Goal: Find specific page/section: Find specific page/section

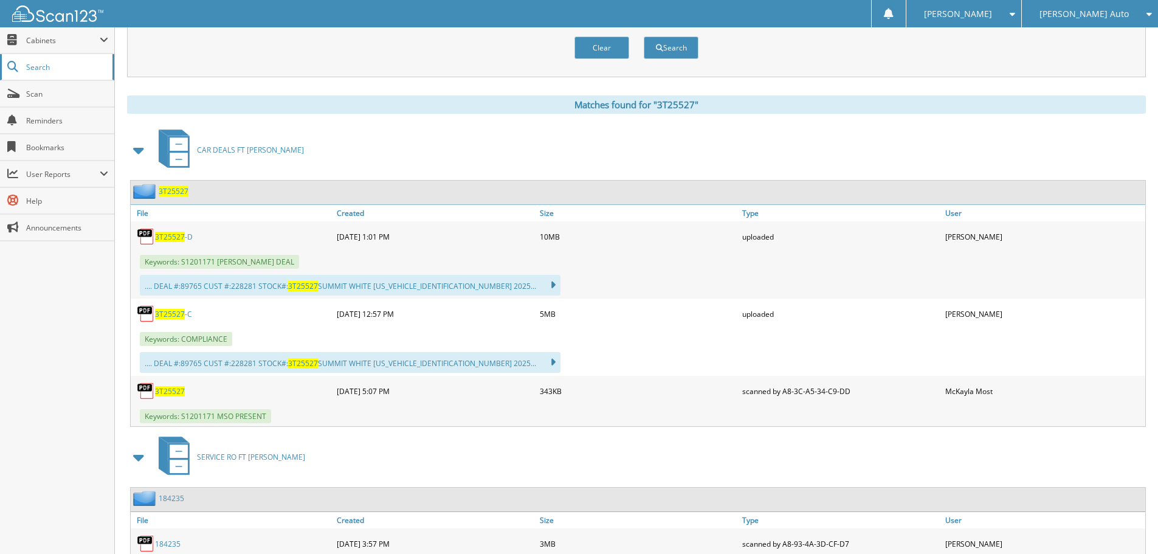
click at [75, 70] on span "Search" at bounding box center [66, 67] width 80 height 10
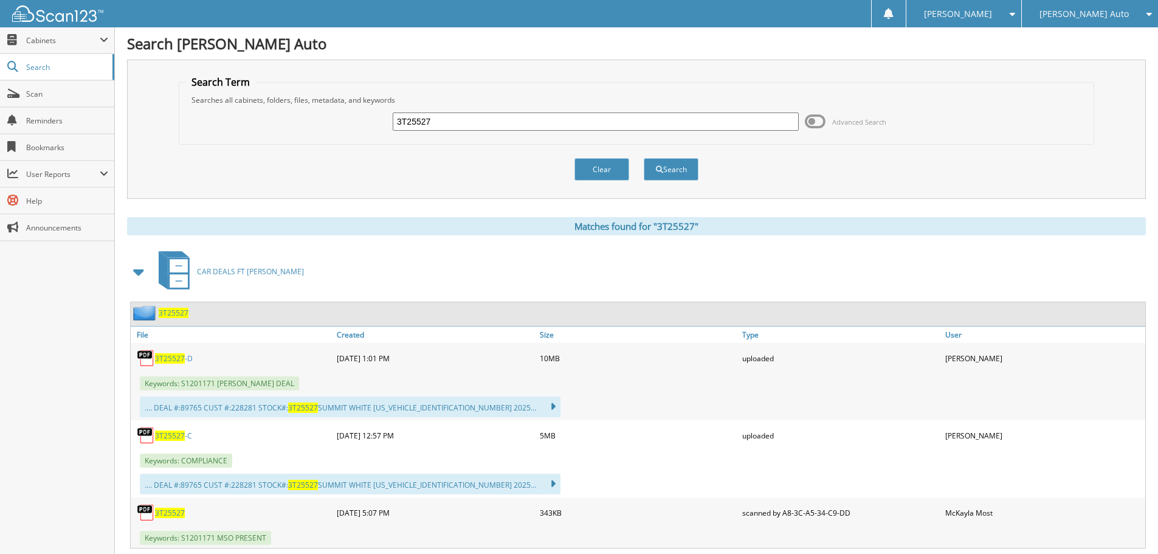
click at [583, 126] on input "3T25527" at bounding box center [596, 121] width 406 height 18
click at [582, 127] on input "3T25527" at bounding box center [596, 121] width 406 height 18
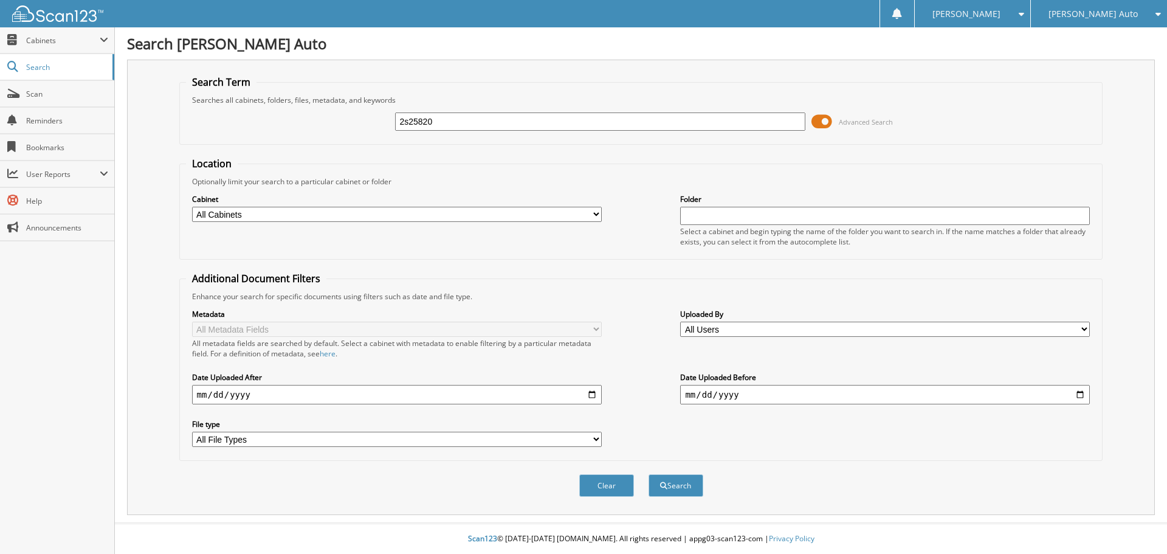
type input "2s25820"
click at [648, 474] on button "Search" at bounding box center [675, 485] width 55 height 22
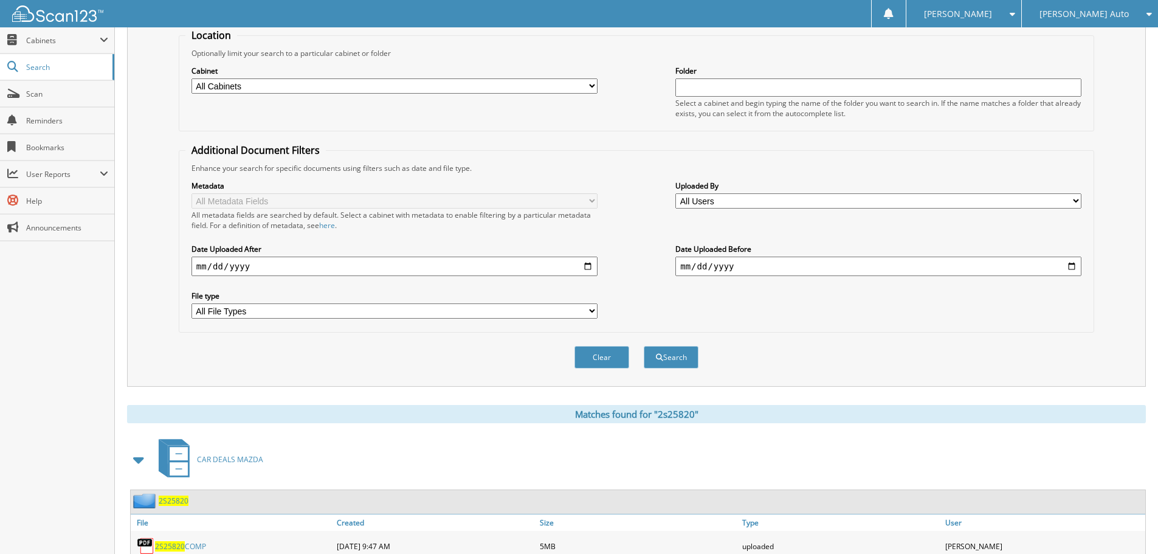
scroll to position [349, 0]
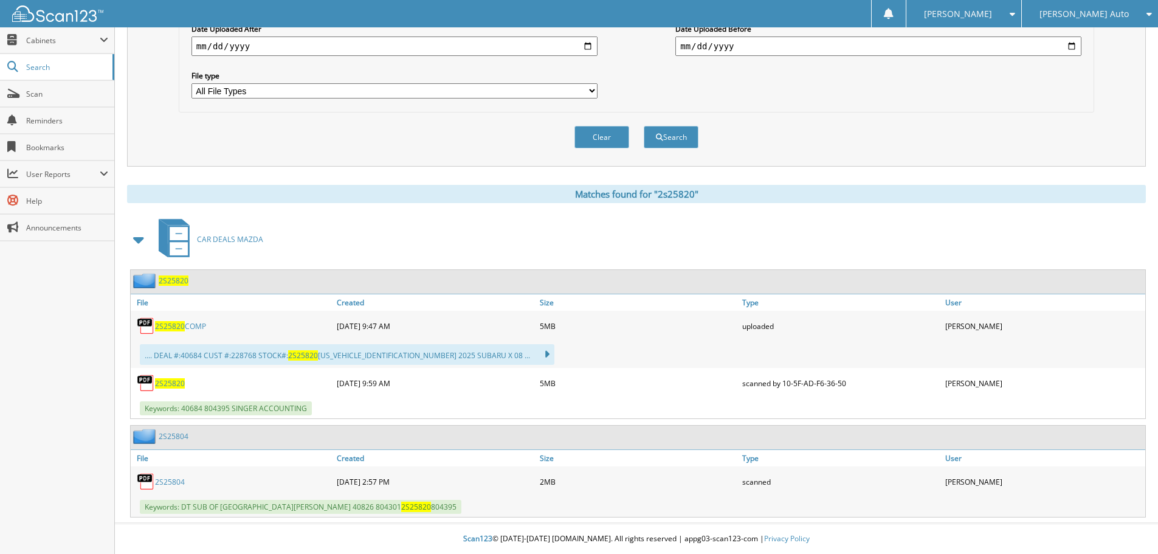
click at [180, 484] on link "2S25804" at bounding box center [170, 481] width 30 height 10
